Goal: Information Seeking & Learning: Learn about a topic

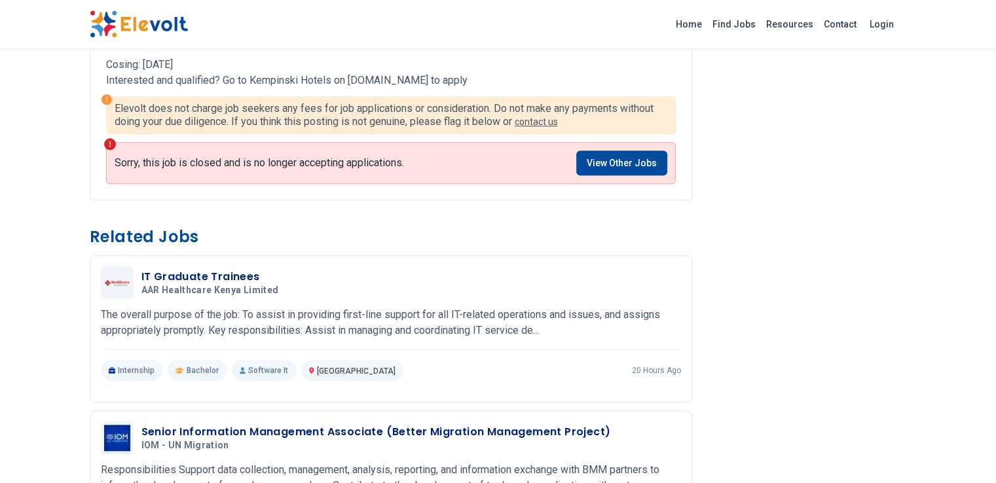
scroll to position [1157, 0]
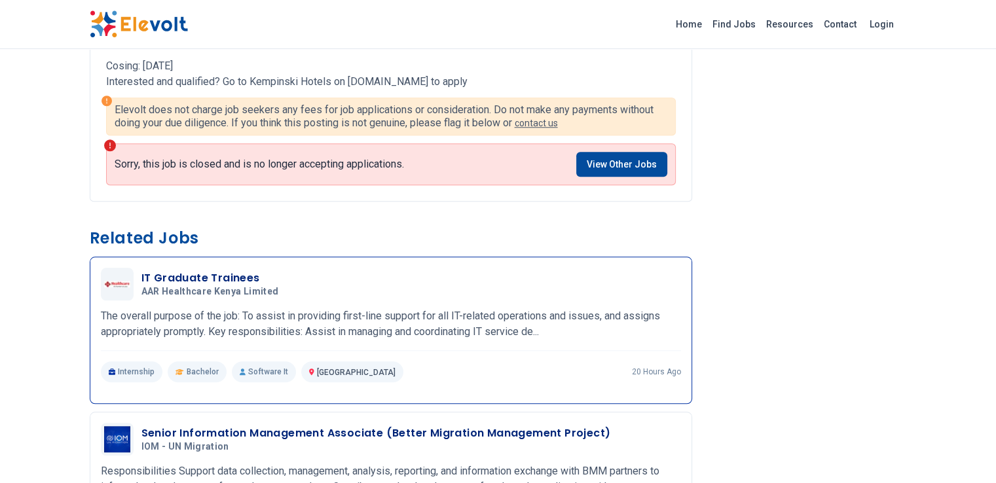
click at [309, 271] on div "IT Graduate Trainees AAR Healthcare Kenya Limited 09/17/2025 10/17/2025" at bounding box center [411, 285] width 540 height 28
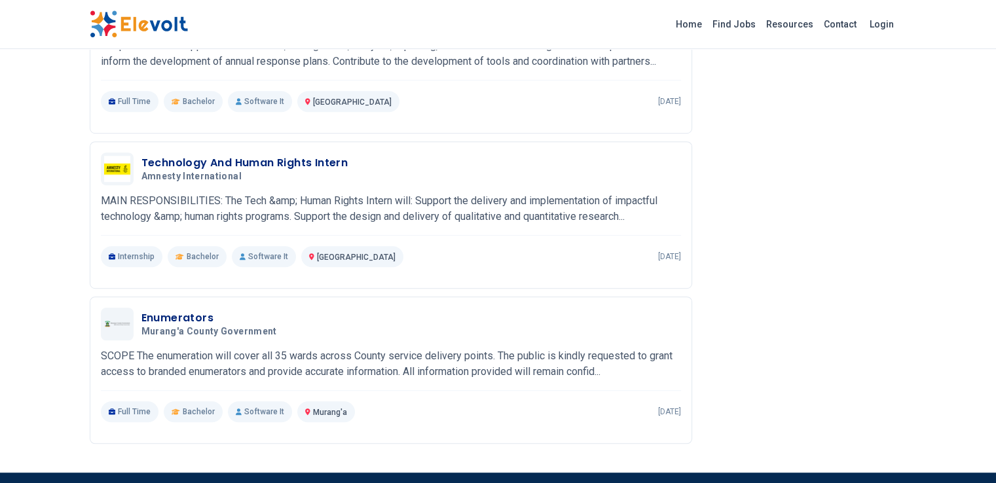
scroll to position [786, 0]
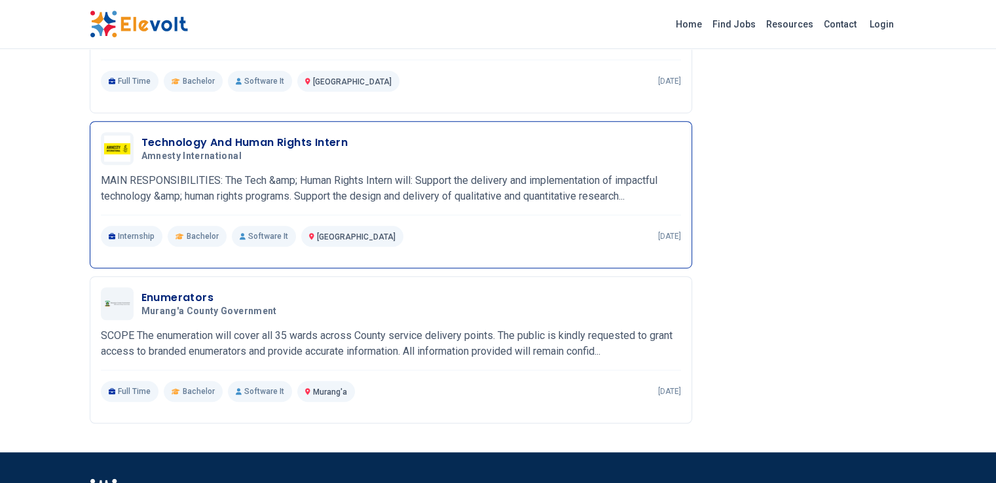
click at [387, 140] on div "Technology And Human Rights Intern Amnesty International 09/03/2025 10/03/2025" at bounding box center [411, 149] width 540 height 28
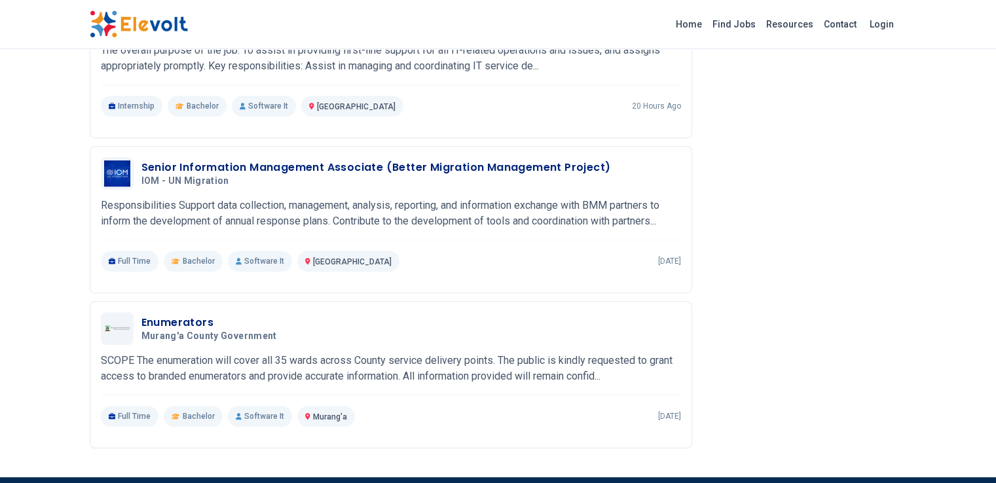
scroll to position [819, 0]
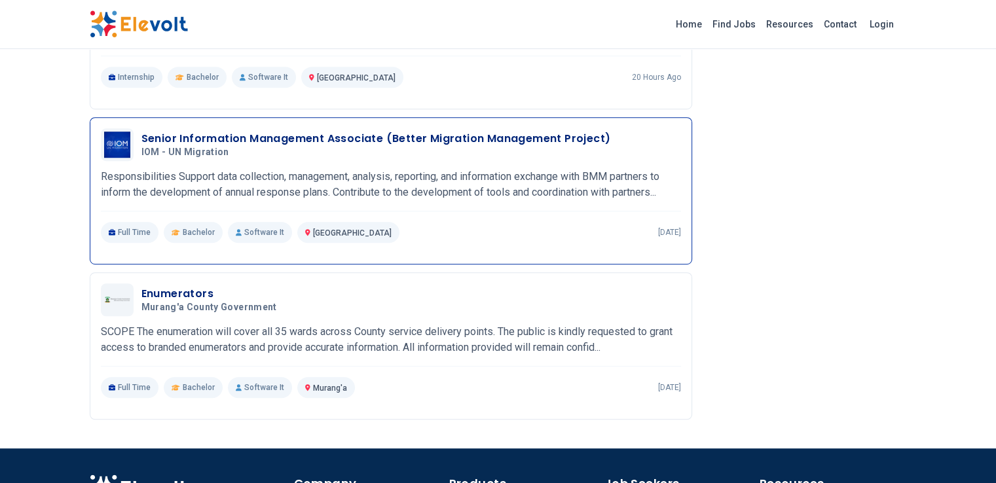
click at [228, 222] on p "Software It" at bounding box center [260, 232] width 64 height 21
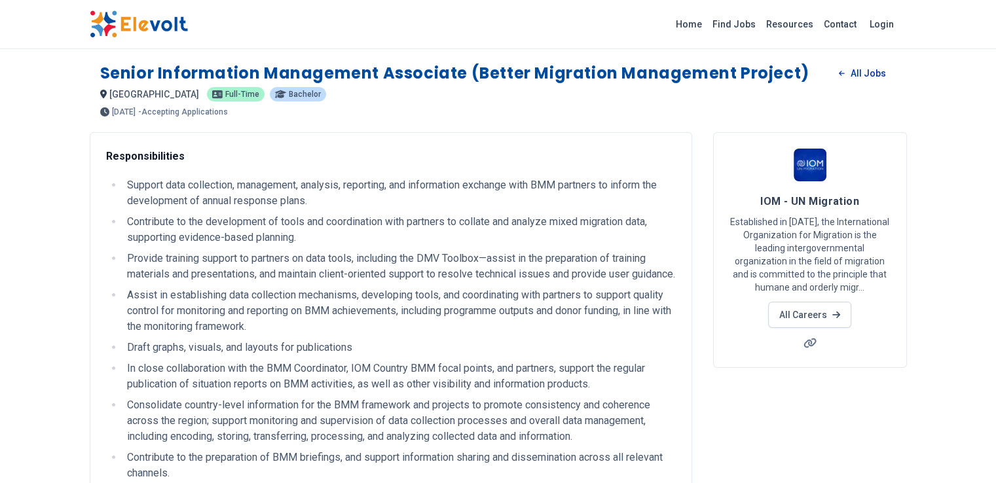
click at [896, 74] on link "All Jobs" at bounding box center [862, 74] width 67 height 20
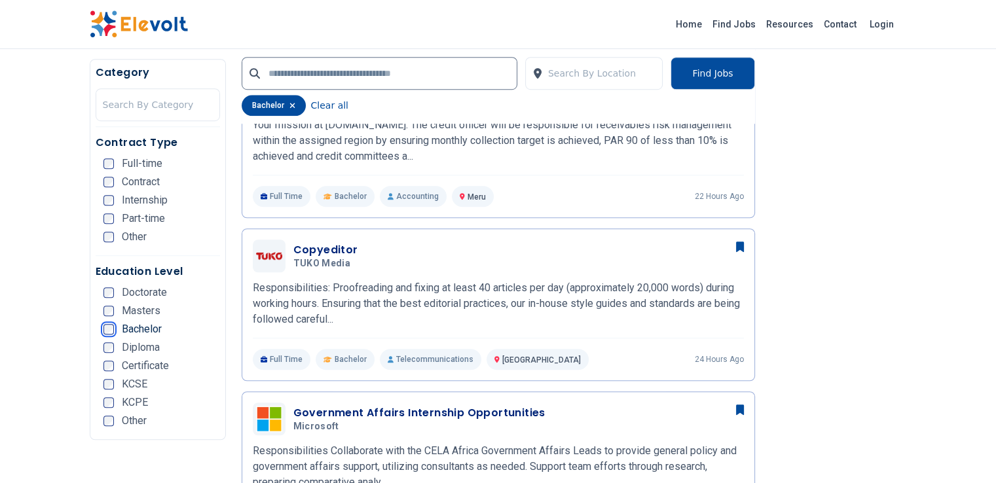
scroll to position [895, 0]
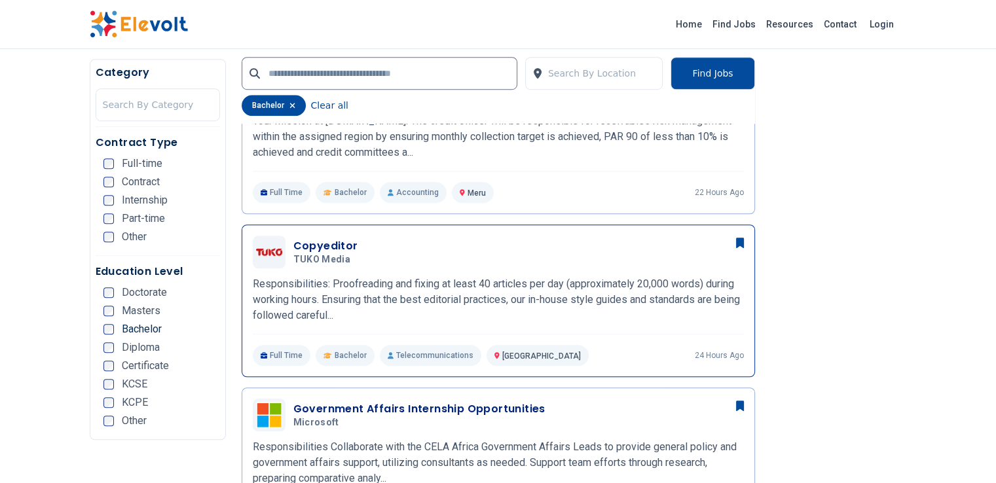
click at [293, 254] on span "TUKO Media" at bounding box center [322, 260] width 58 height 12
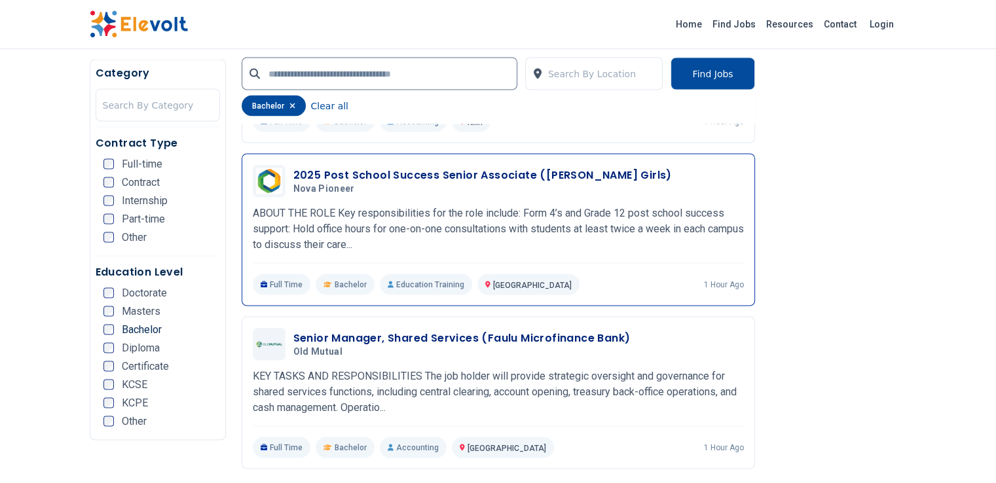
scroll to position [2434, 0]
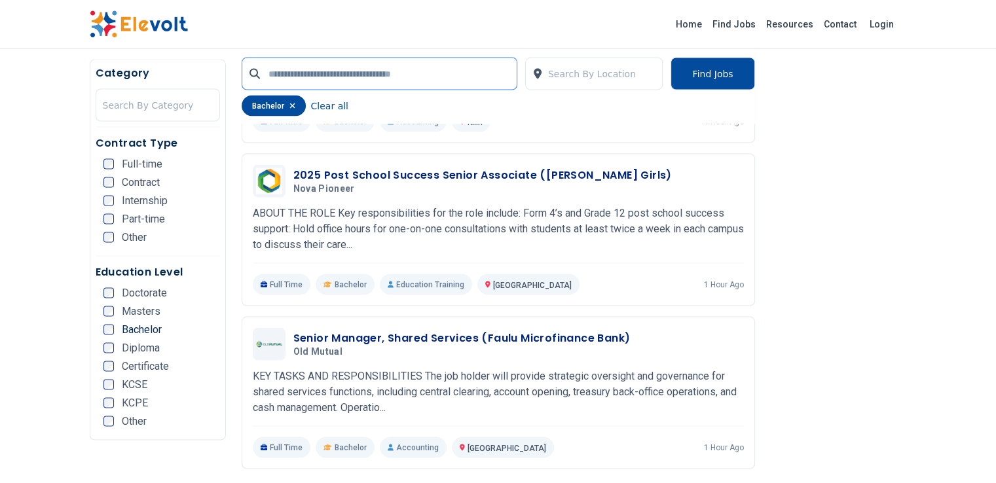
click at [461, 75] on input "text" at bounding box center [380, 73] width 276 height 33
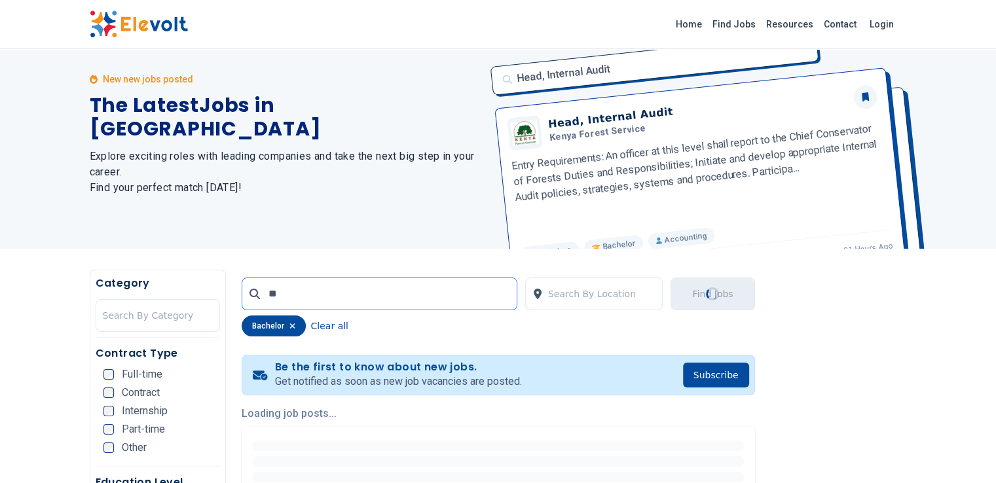
scroll to position [5, 0]
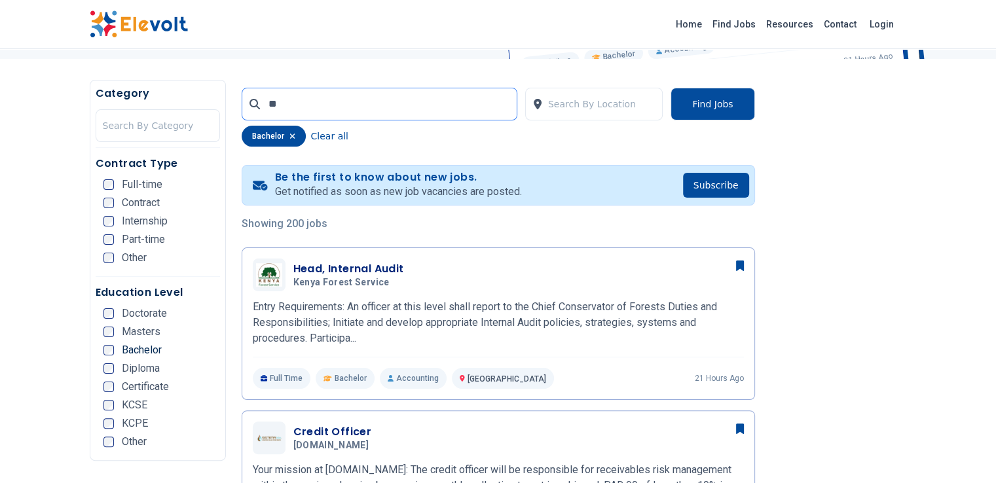
scroll to position [294, 0]
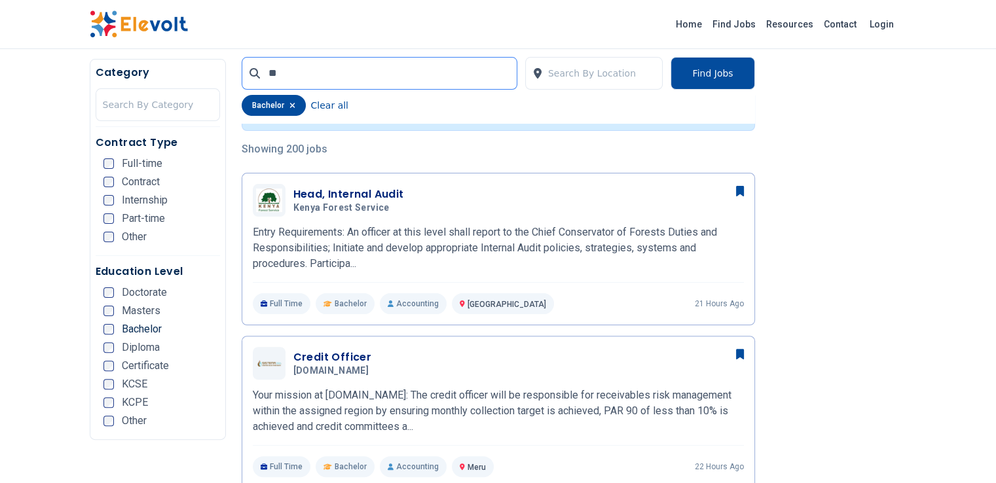
click at [249, 79] on input "**" at bounding box center [380, 73] width 276 height 33
type input "*"
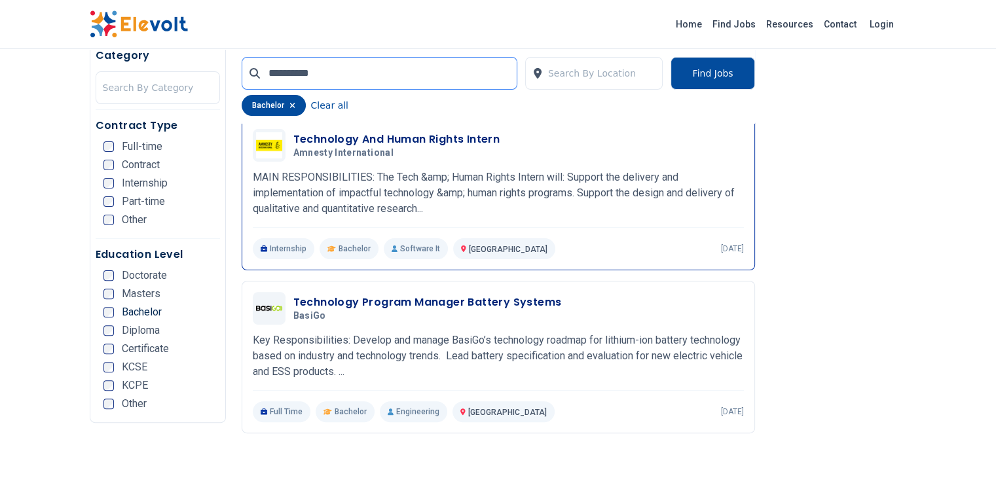
scroll to position [338, 0]
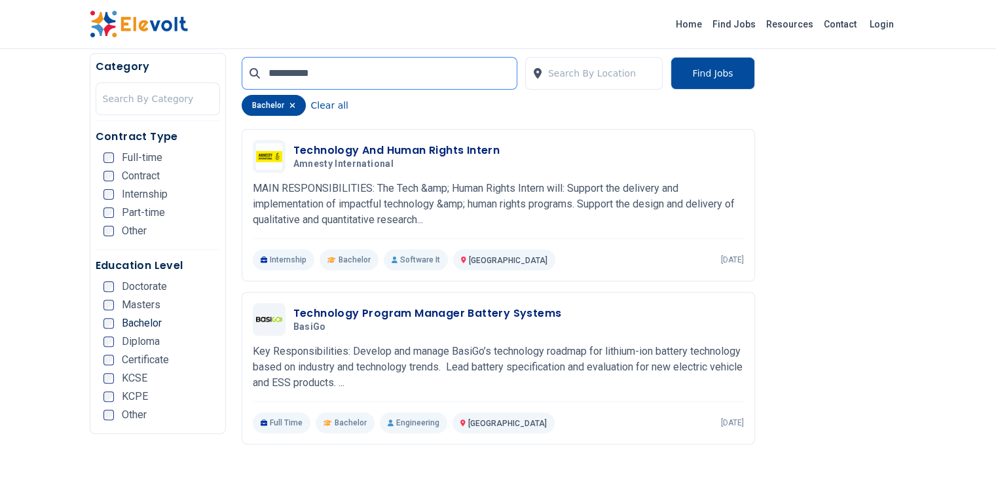
click at [255, 77] on input "**********" at bounding box center [380, 73] width 276 height 33
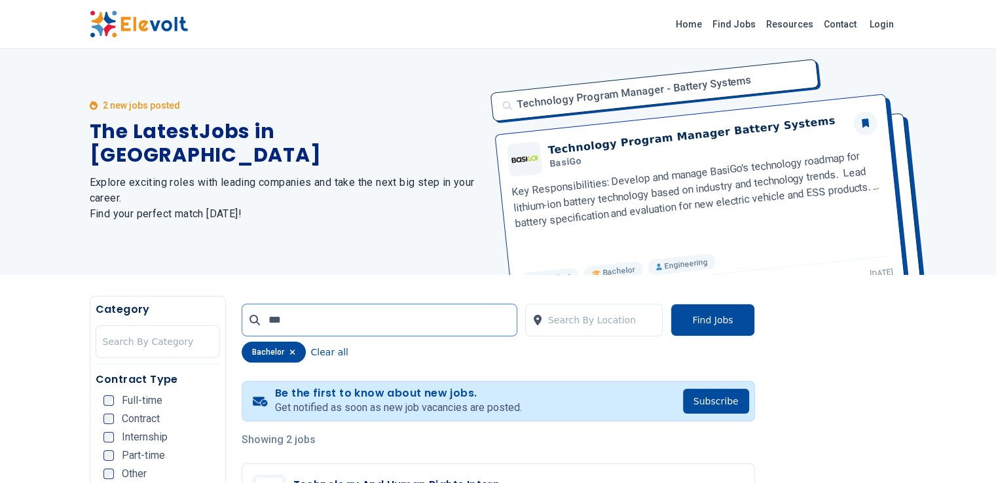
scroll to position [0, 0]
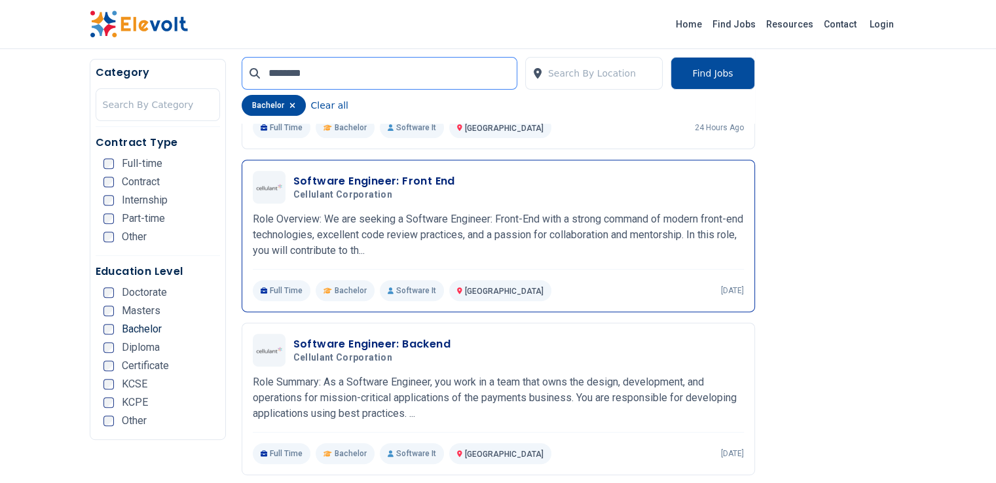
scroll to position [469, 0]
click at [424, 231] on p "Role Overview: We are seeking a Software Engineer: Front-End with a strong comm…" at bounding box center [498, 236] width 491 height 47
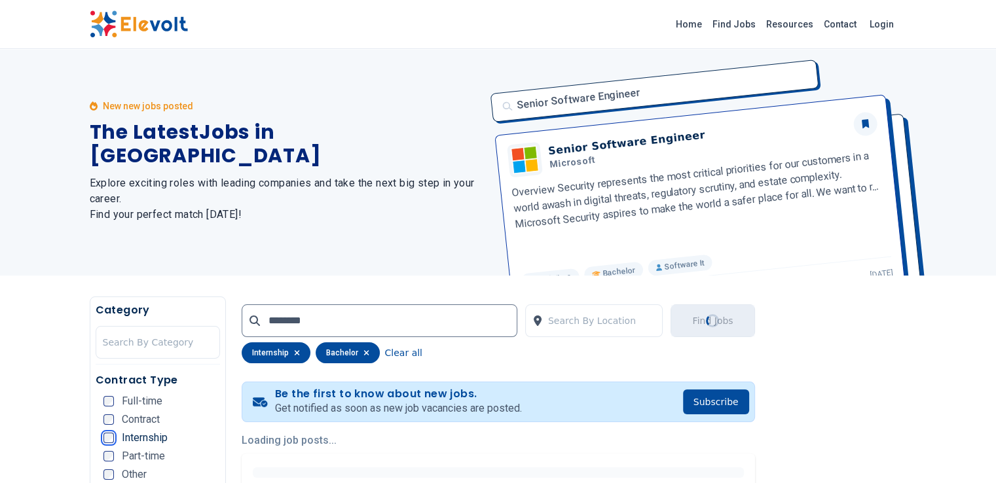
scroll to position [0, 0]
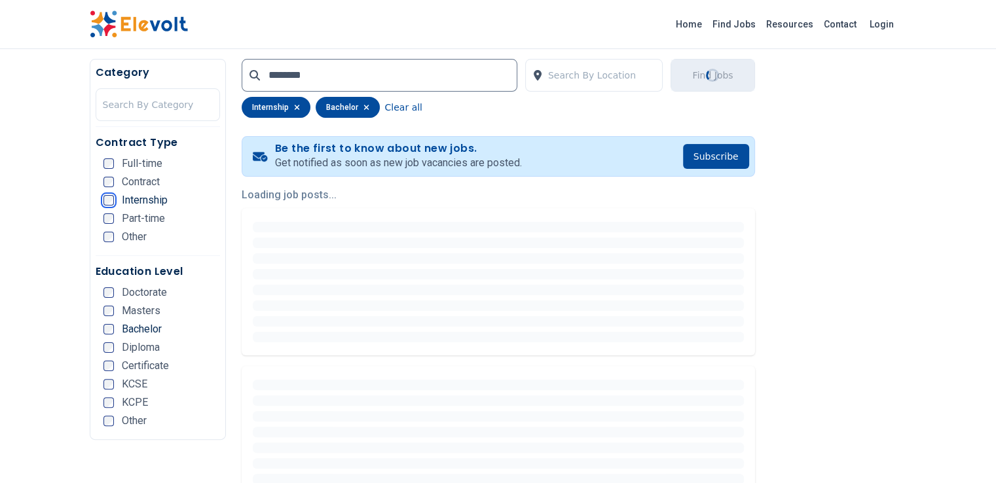
scroll to position [251, 0]
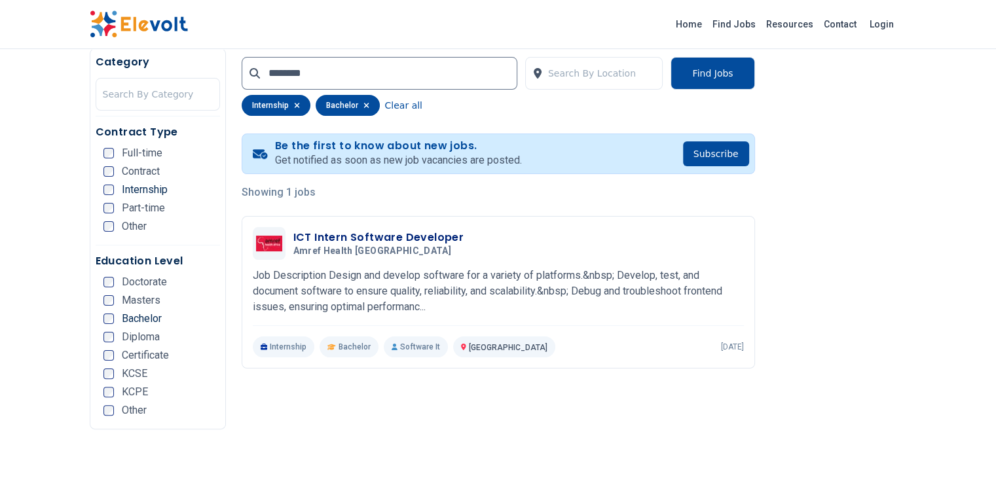
click at [364, 104] on icon "button" at bounding box center [366, 105] width 5 height 5
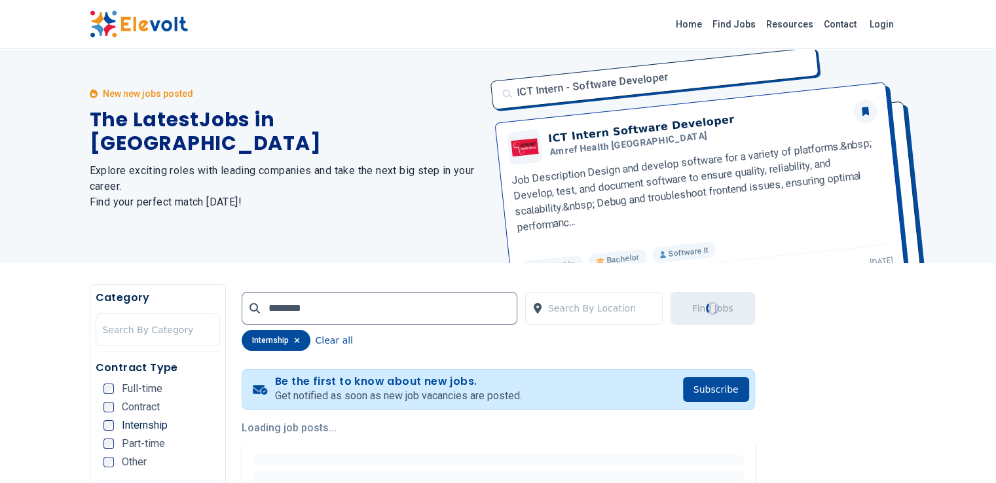
scroll to position [0, 0]
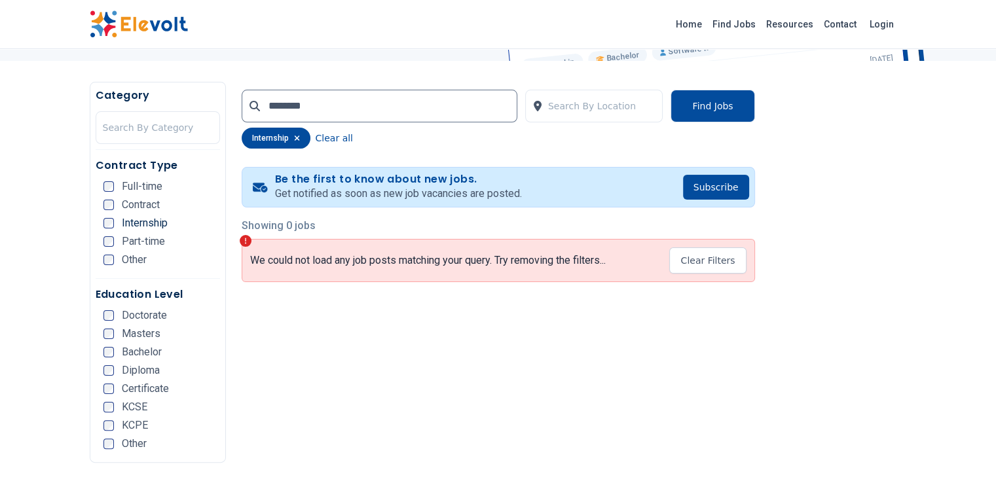
scroll to position [218, 0]
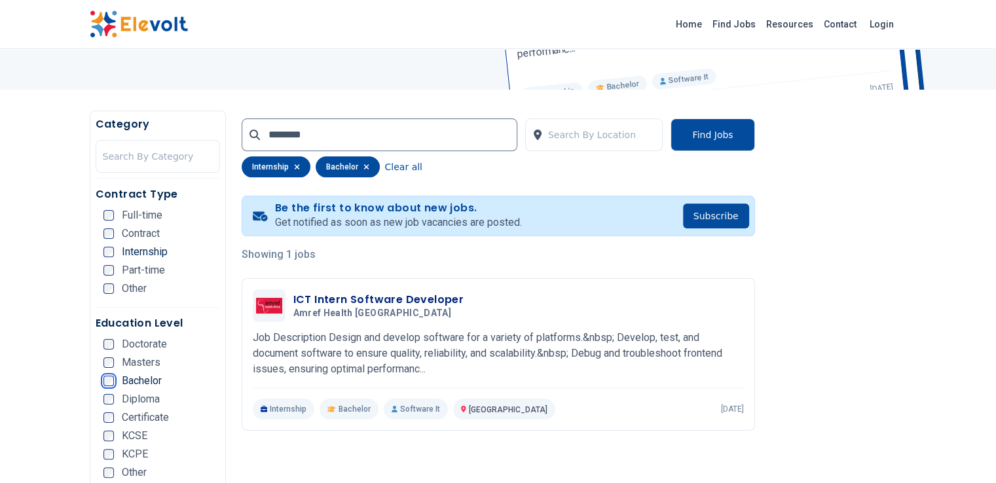
scroll to position [218, 0]
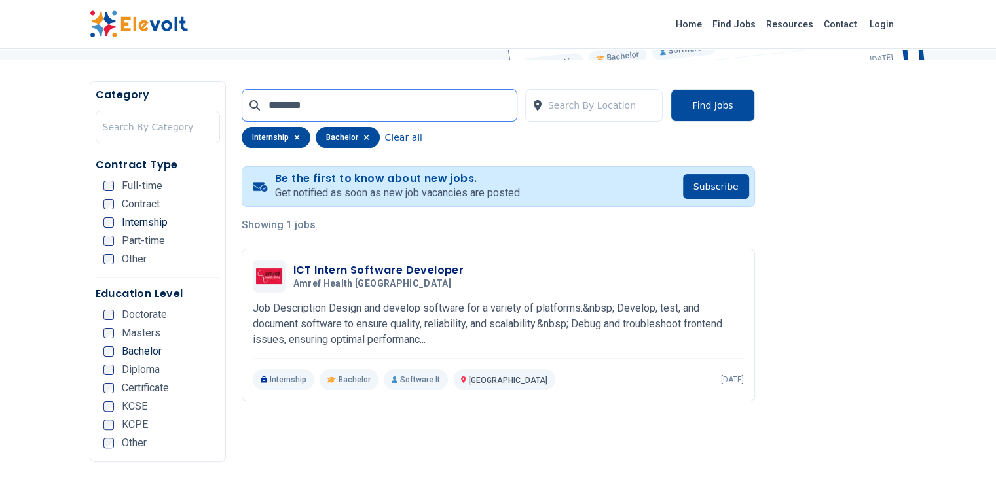
click at [242, 106] on input "********" at bounding box center [380, 105] width 276 height 33
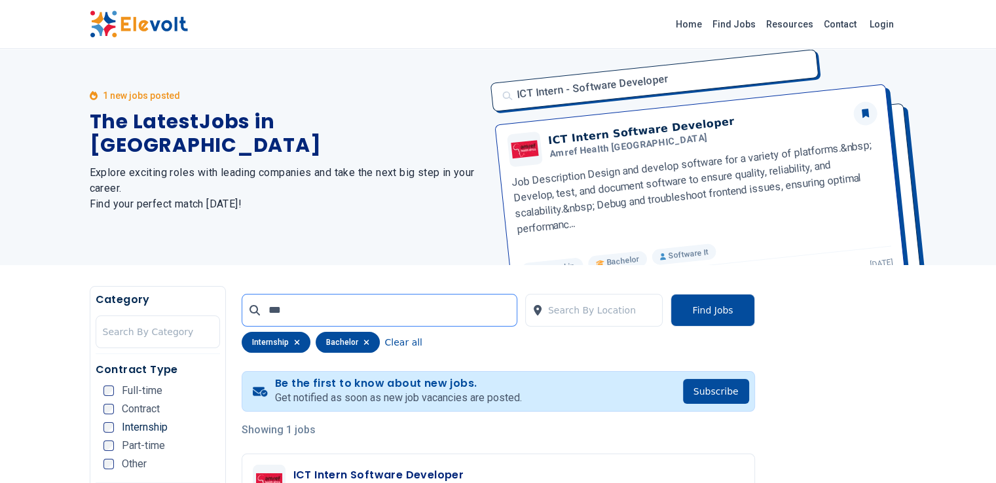
scroll to position [0, 0]
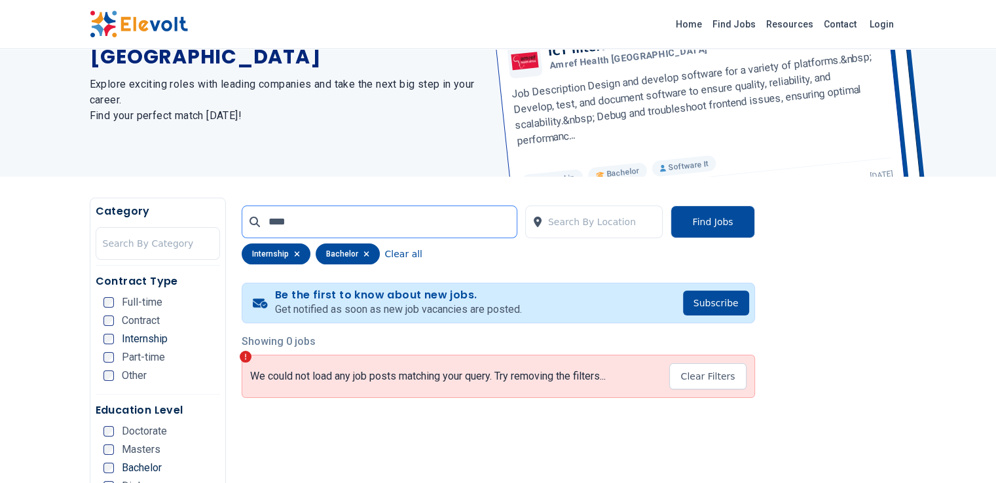
scroll to position [120, 0]
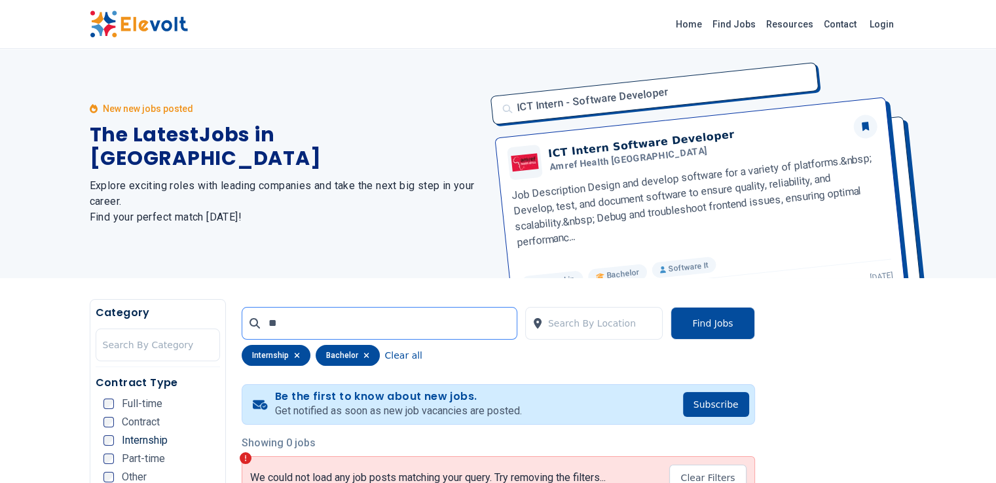
type input "*"
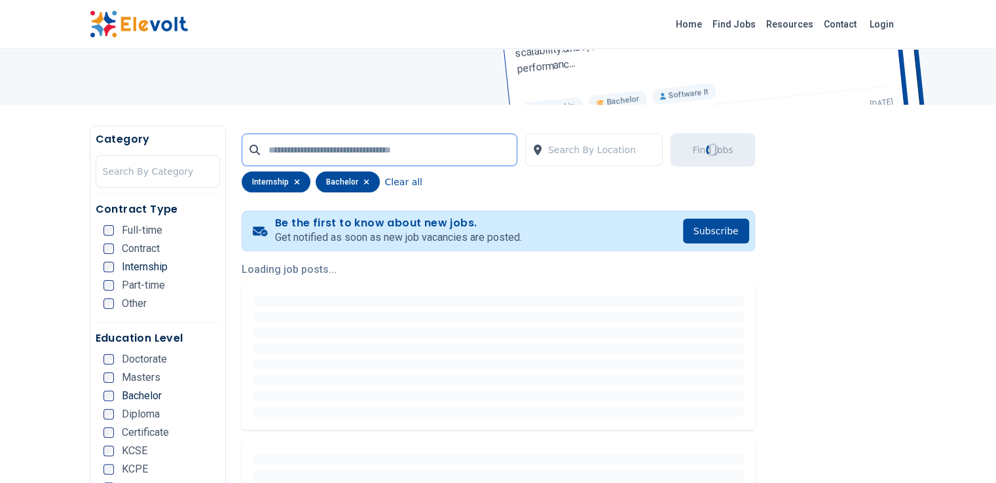
scroll to position [174, 0]
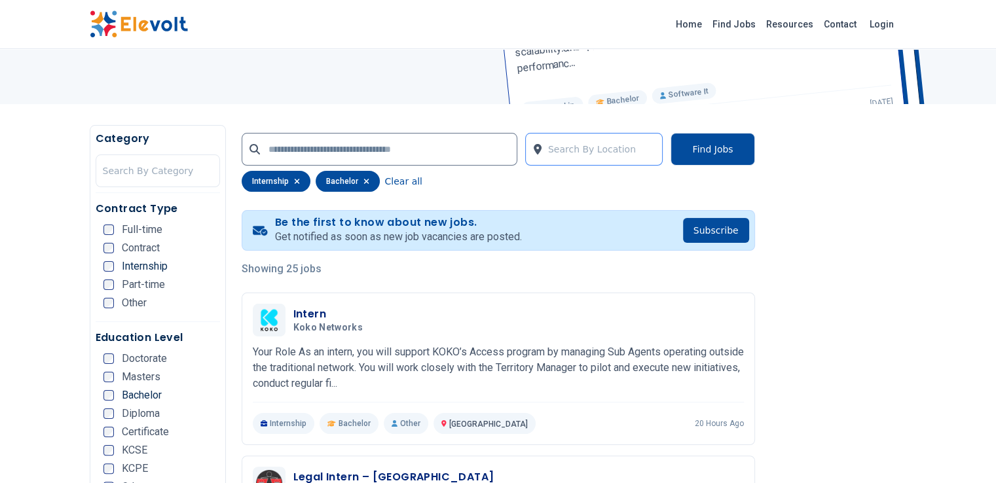
click at [585, 147] on div at bounding box center [602, 149] width 108 height 26
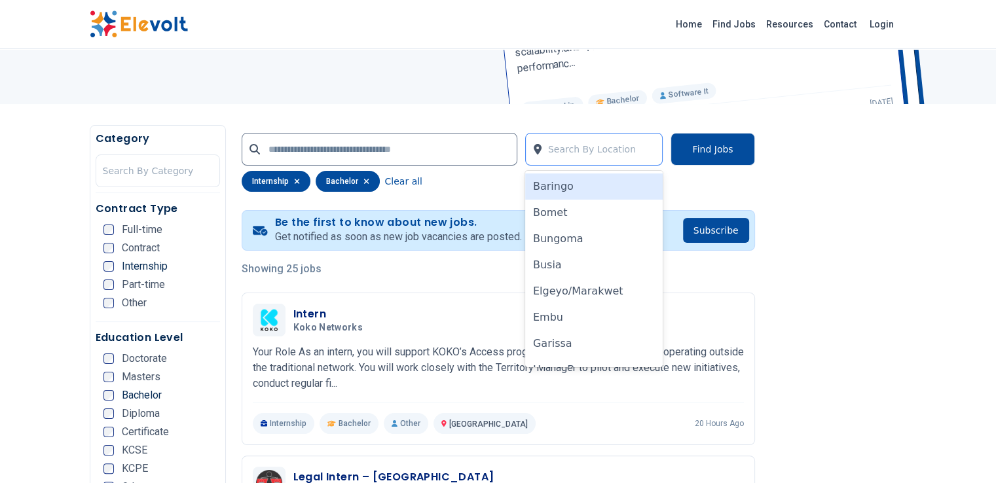
type input "*"
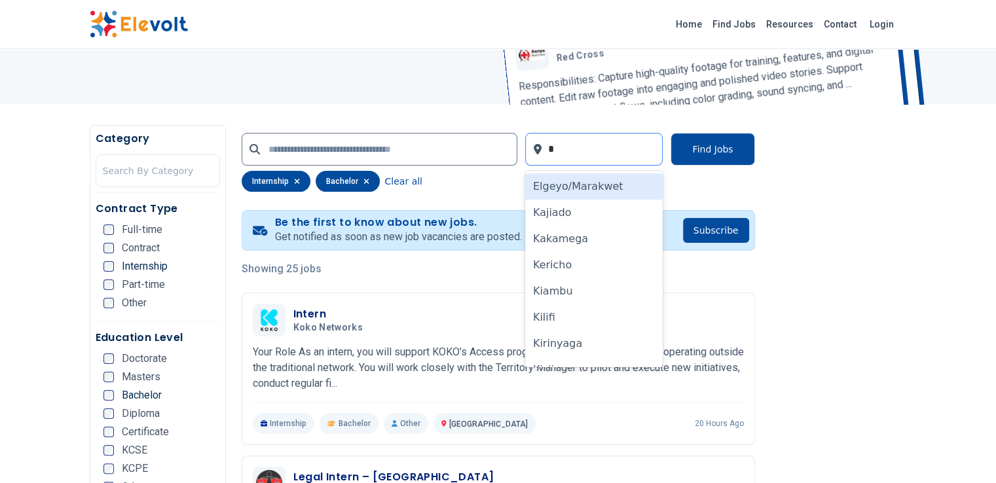
type input "**"
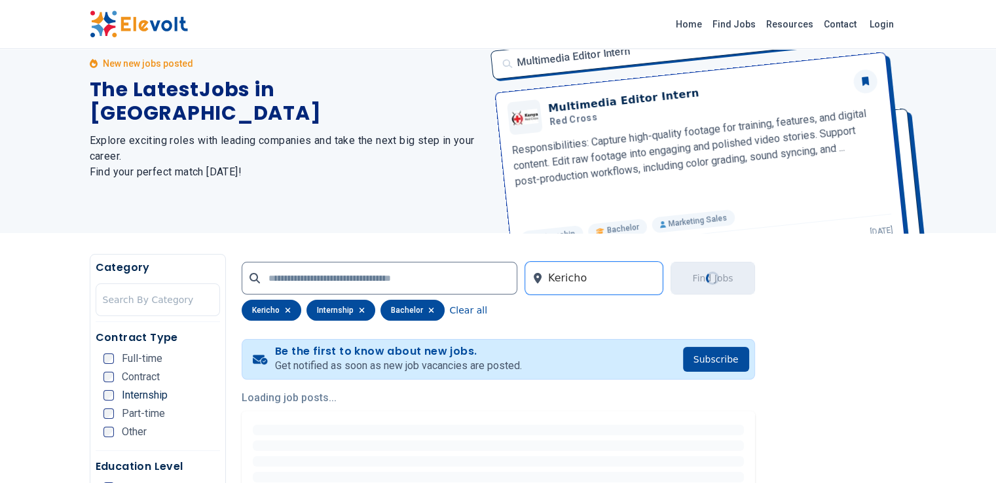
scroll to position [0, 0]
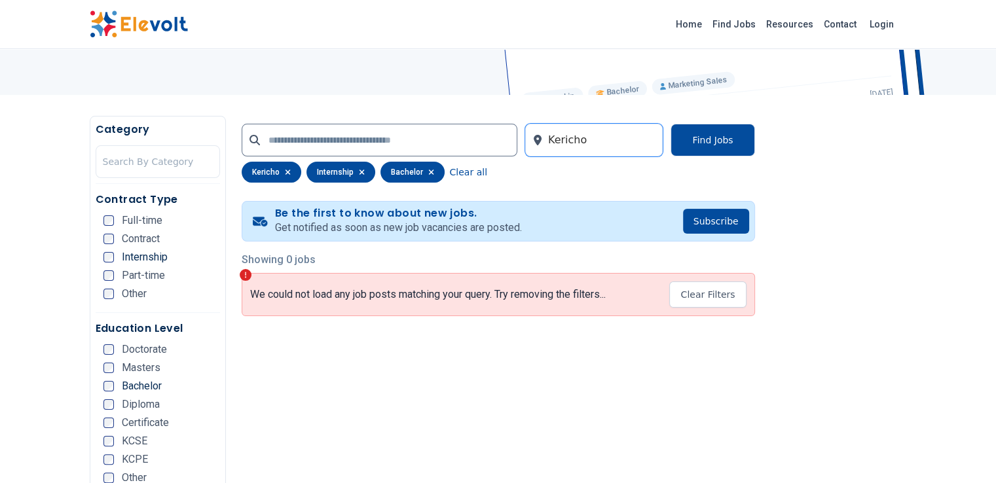
scroll to position [185, 0]
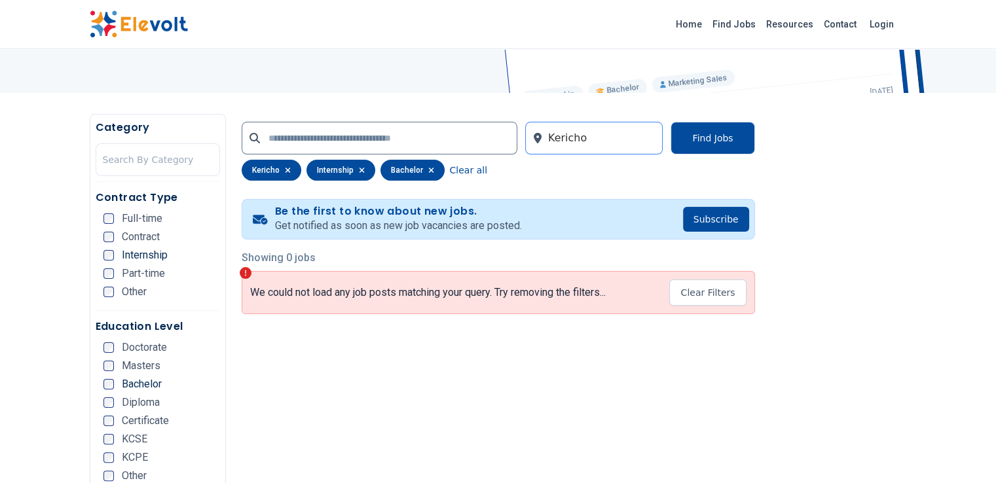
click at [580, 138] on div at bounding box center [602, 138] width 108 height 26
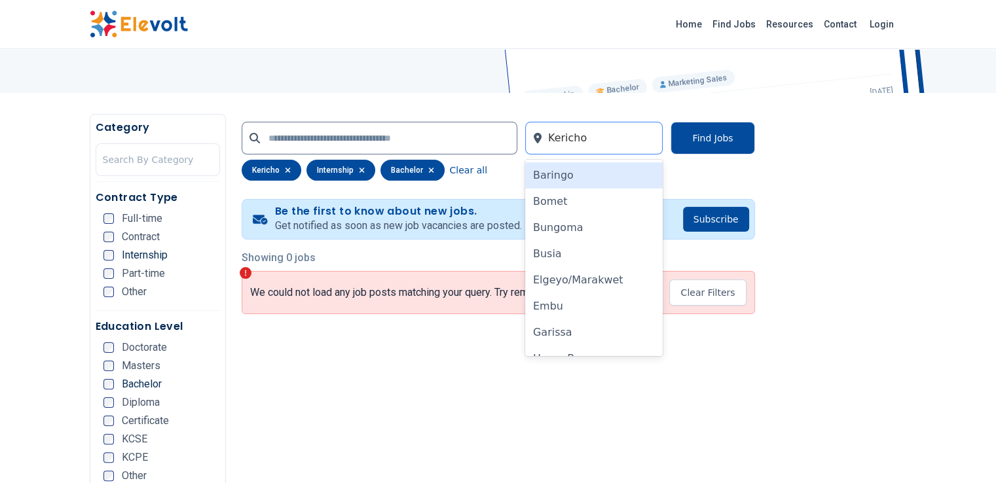
click at [580, 138] on div at bounding box center [602, 138] width 108 height 26
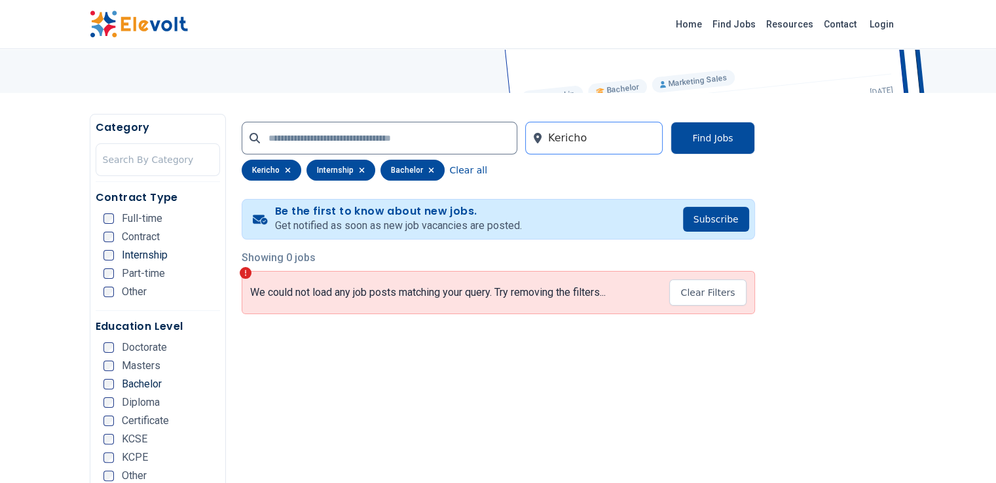
click at [580, 138] on div at bounding box center [602, 138] width 108 height 26
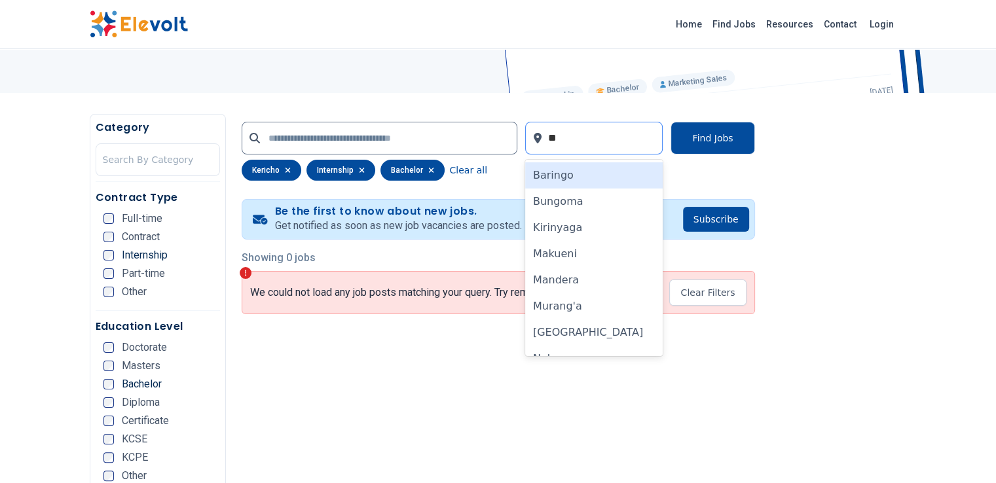
type input "***"
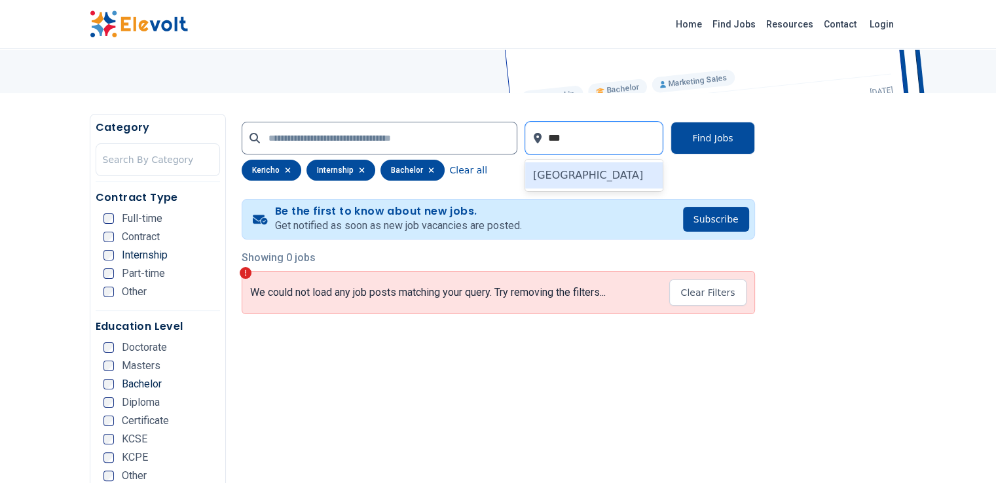
click at [578, 176] on div "[GEOGRAPHIC_DATA]" at bounding box center [594, 175] width 138 height 26
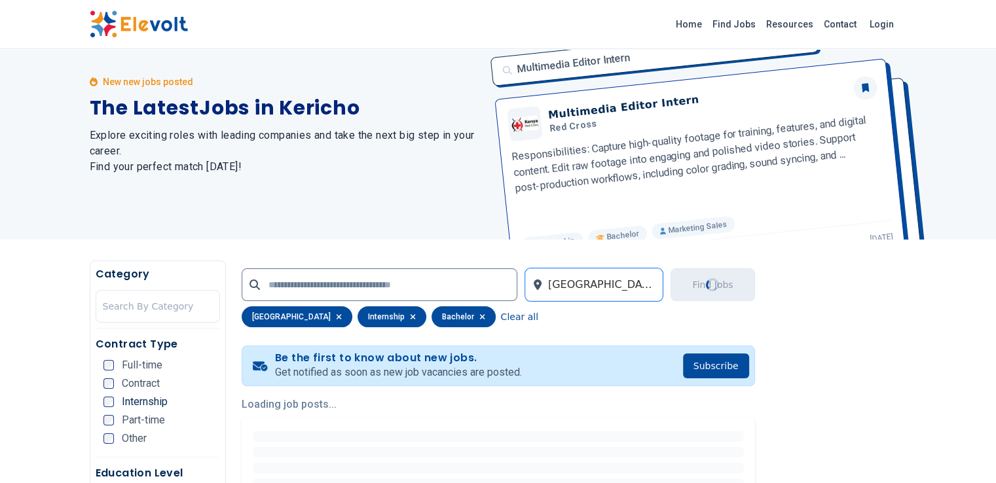
scroll to position [0, 0]
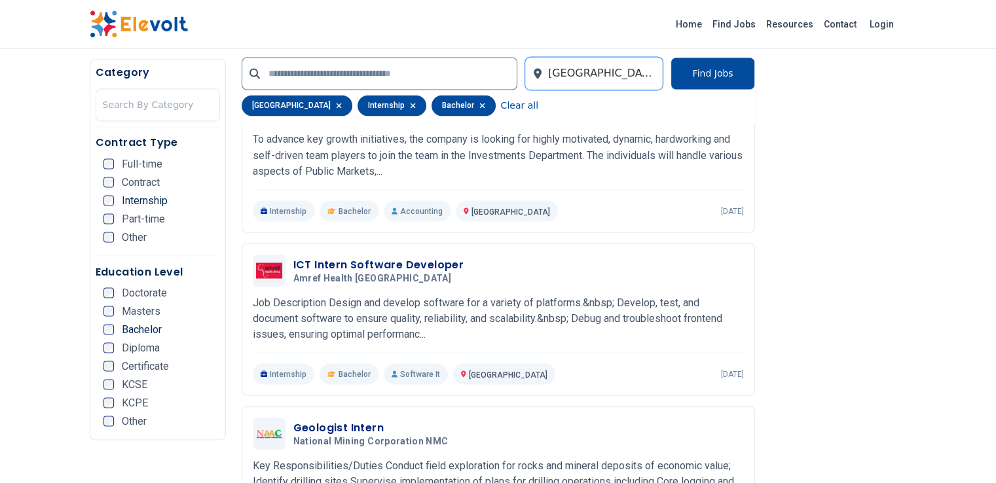
scroll to position [2421, 0]
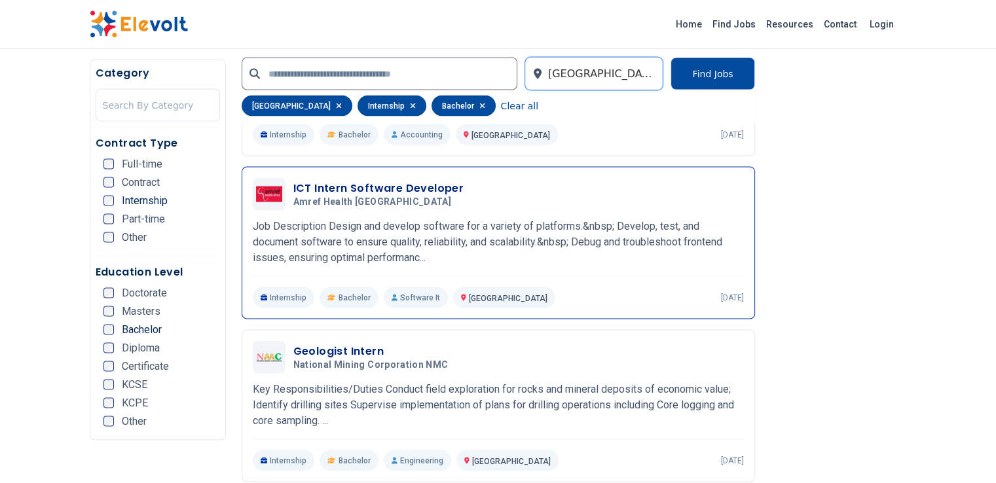
click at [529, 201] on div "ICT Intern Software Developer Amref Health Africa 08/28/2025 09/27/2025 Nairobi…" at bounding box center [498, 243] width 491 height 130
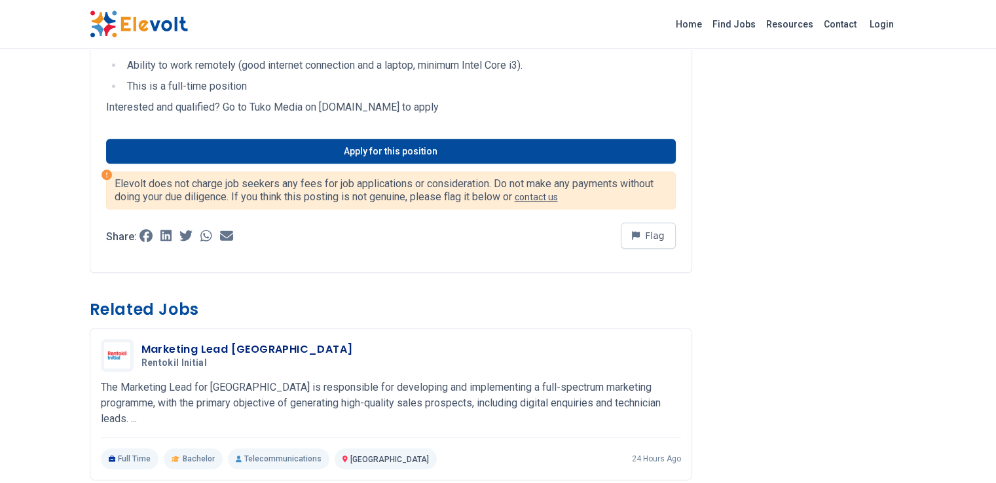
scroll to position [546, 0]
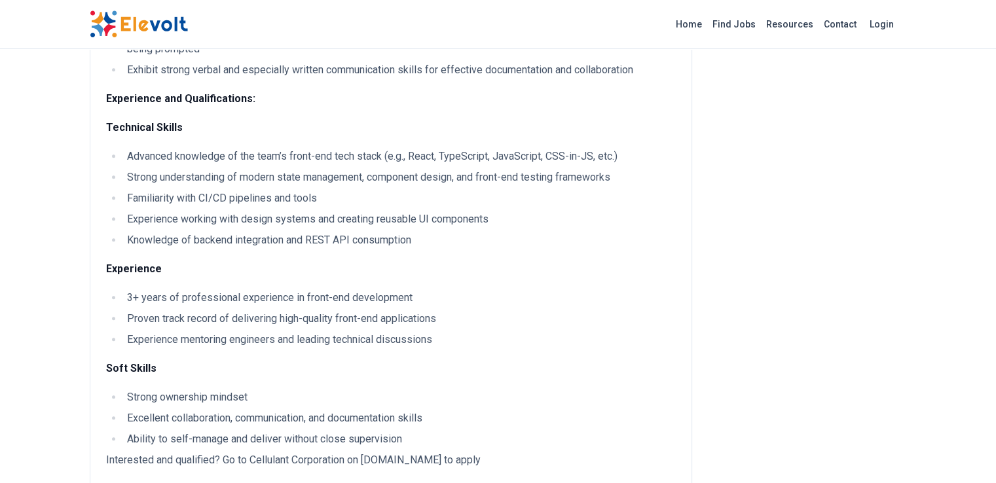
scroll to position [971, 0]
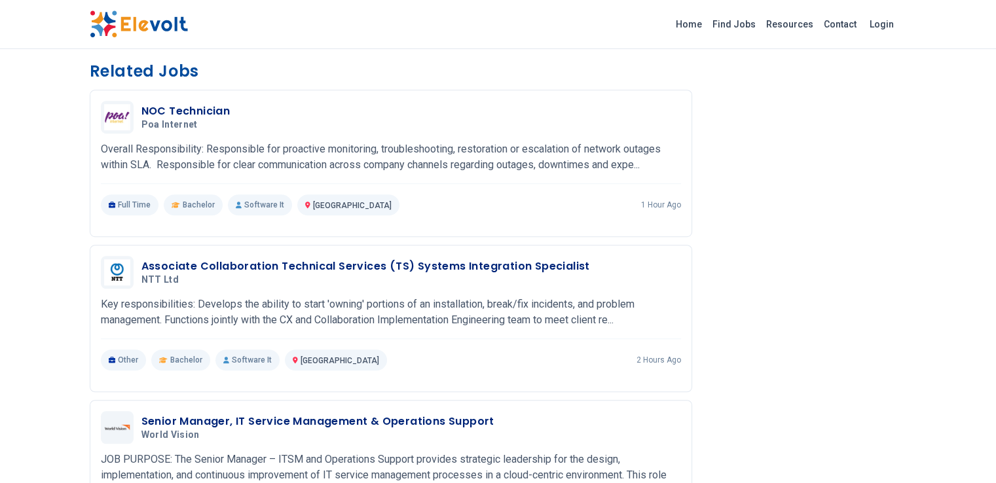
scroll to position [808, 0]
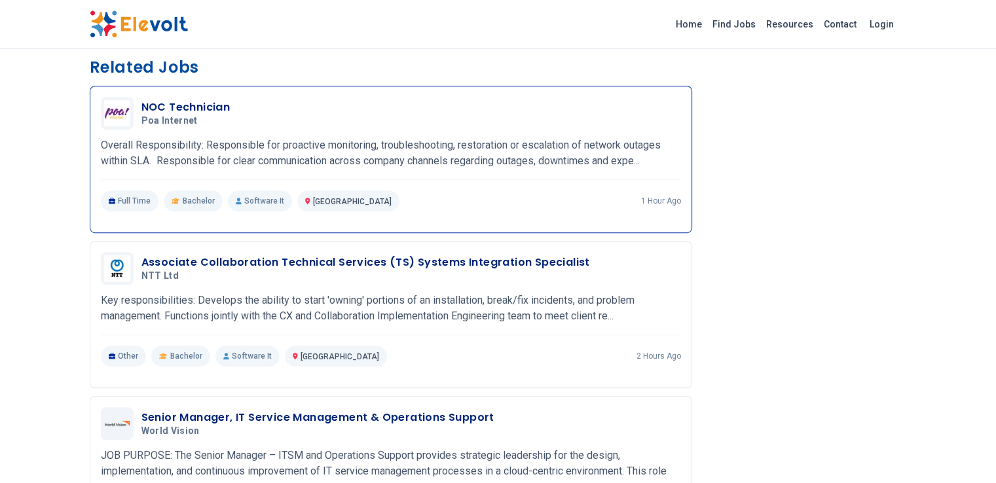
click at [345, 148] on p "Overall Responsibility: Responsible for proactive monitoring, troubleshooting, …" at bounding box center [391, 153] width 580 height 31
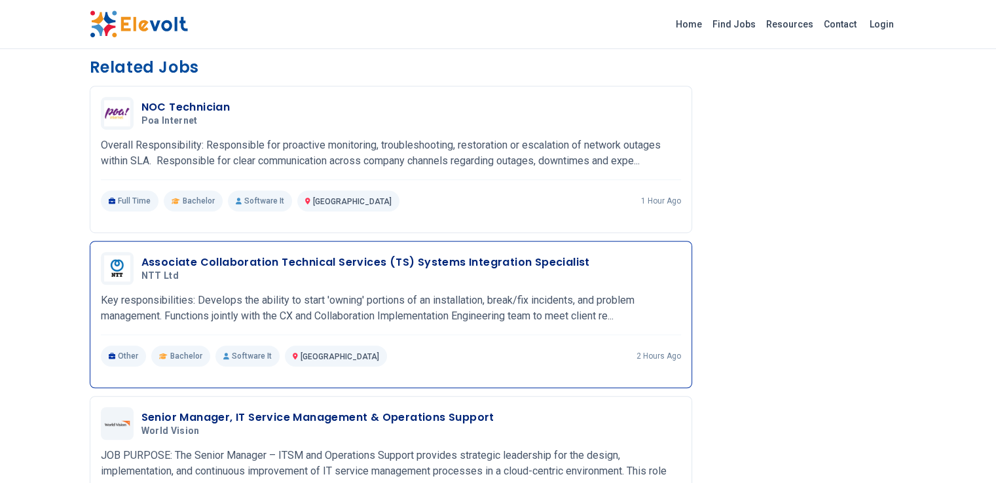
click at [248, 293] on p "Key responsibilities: Develops the ability to start 'owning' portions of an ins…" at bounding box center [391, 308] width 580 height 31
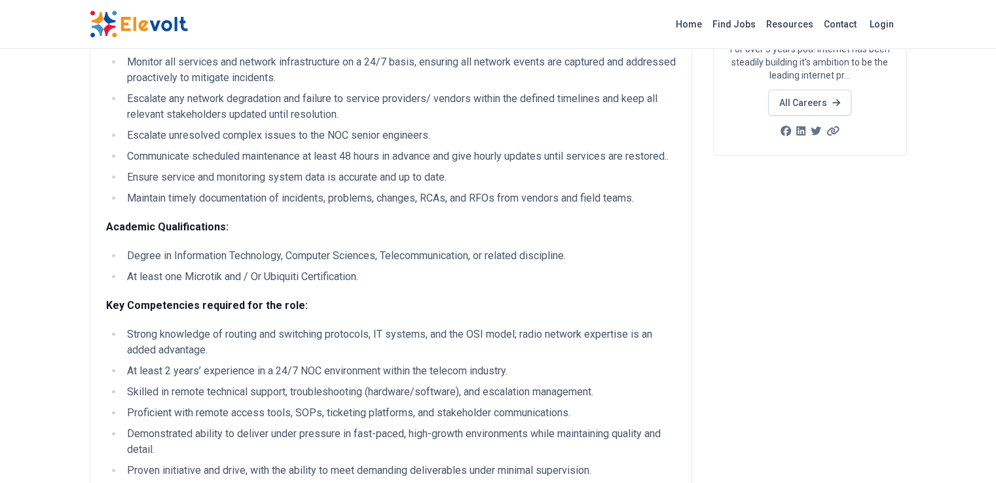
scroll to position [218, 0]
